Goal: Check status

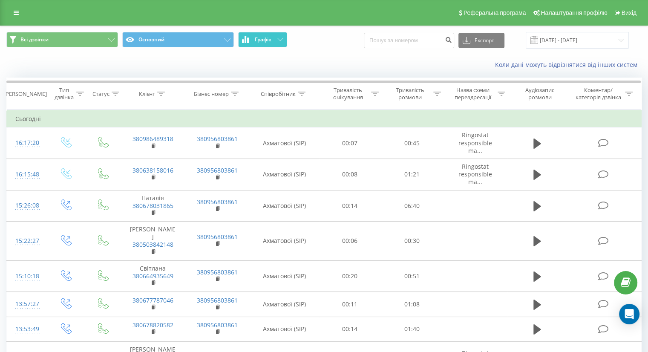
click at [257, 41] on span "Графік" at bounding box center [263, 40] width 17 height 6
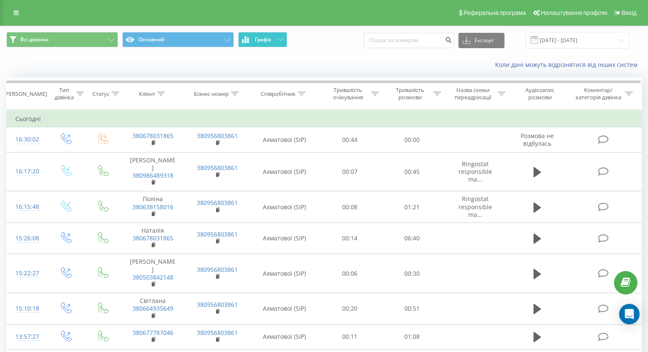
click at [262, 41] on span "Графік" at bounding box center [263, 40] width 17 height 6
